Goal: Transaction & Acquisition: Purchase product/service

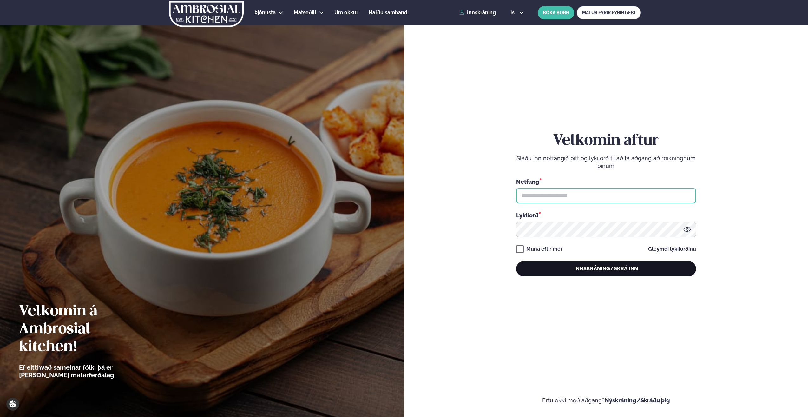
type input "**********"
click at [605, 269] on button "Innskráning/Skrá inn" at bounding box center [606, 268] width 180 height 15
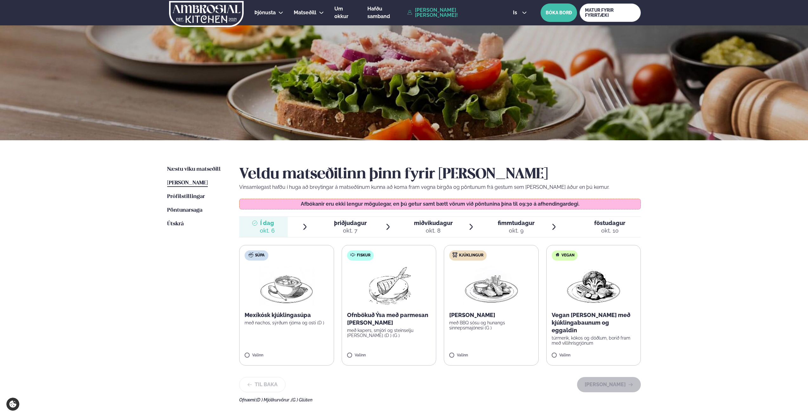
click at [394, 298] on img at bounding box center [389, 286] width 56 height 41
click at [612, 384] on button "[PERSON_NAME]" at bounding box center [609, 384] width 64 height 15
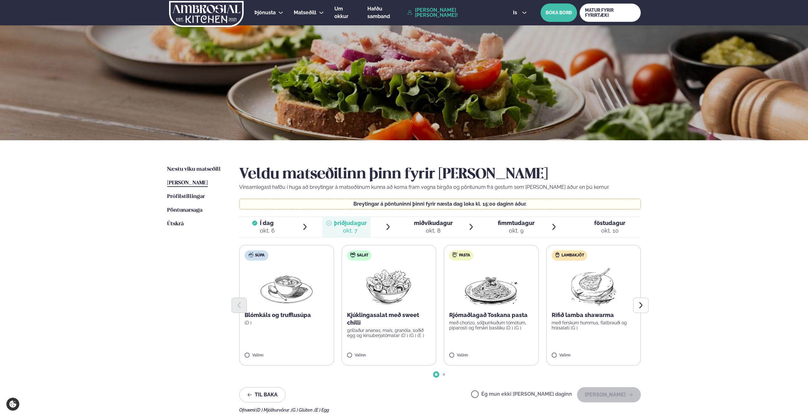
click at [593, 312] on div at bounding box center [440, 305] width 402 height 15
click at [616, 394] on button "[PERSON_NAME]" at bounding box center [609, 394] width 64 height 15
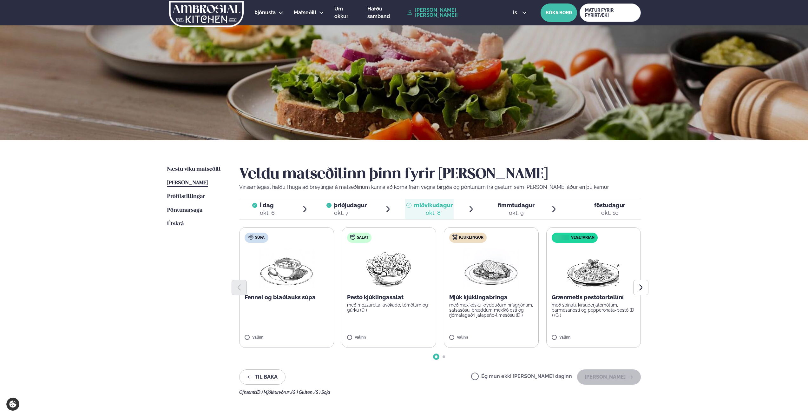
click at [489, 322] on label "Kjúklingur Mjúk kjúklingabringa með mexíkósku krydduðum hrísgrjónum, salsasósu,…" at bounding box center [491, 287] width 95 height 121
click at [599, 373] on button "[PERSON_NAME]" at bounding box center [609, 376] width 64 height 15
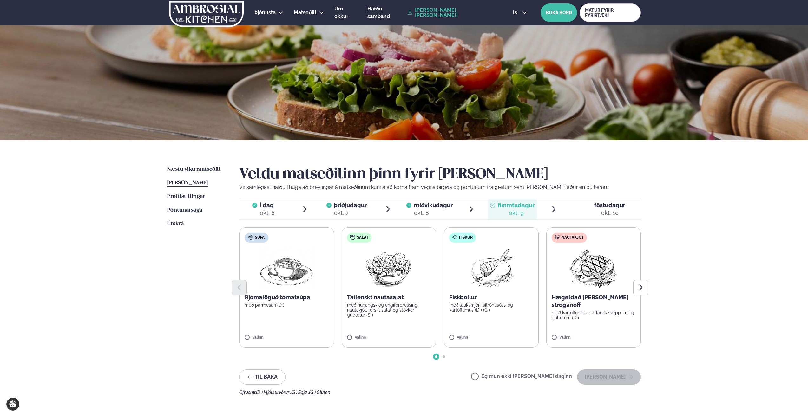
click at [593, 311] on p "með kartöflumús, hvítlauks sveppum og gulrótum (D )" at bounding box center [594, 315] width 84 height 10
click at [612, 375] on button "[PERSON_NAME]" at bounding box center [609, 376] width 64 height 15
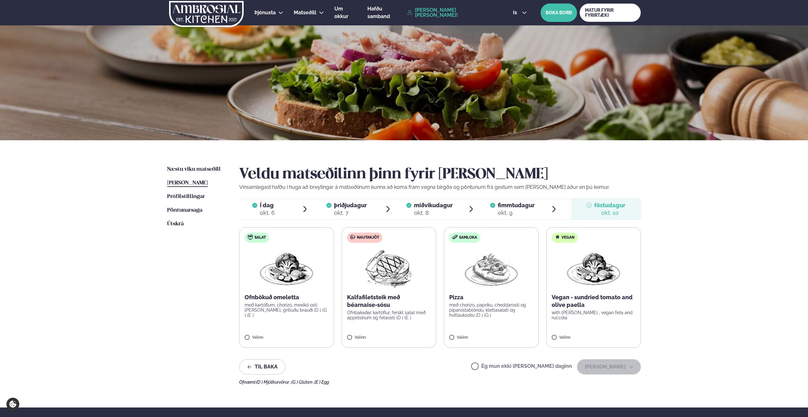
click at [389, 312] on p "Ofnbakaðar kartöflur, ferskt salat með appelsínum og fetaosti (D ) (E )" at bounding box center [389, 315] width 84 height 10
click at [607, 367] on button "[PERSON_NAME]" at bounding box center [609, 366] width 64 height 15
